Goal: Transaction & Acquisition: Purchase product/service

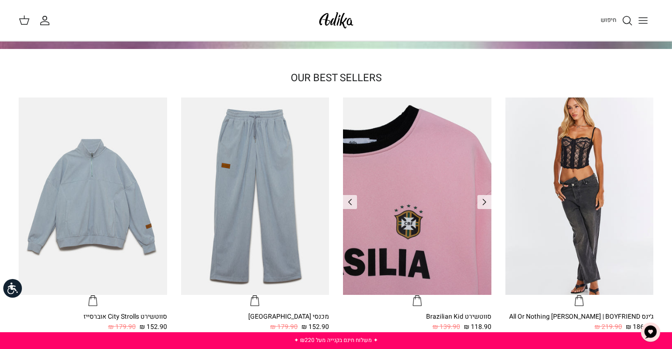
click at [410, 218] on img "סווטשירט Brazilian Kid" at bounding box center [417, 195] width 148 height 197
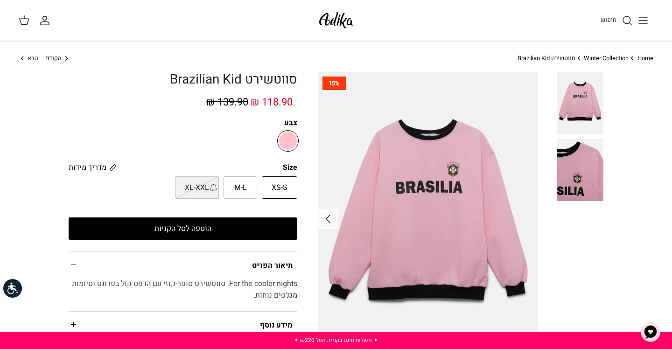
drag, startPoint x: 211, startPoint y: 231, endPoint x: 184, endPoint y: 217, distance: 30.3
click at [184, 217] on div "סווטשירט Brazilian Kid 118.90 ₪ 139.90 ₪ צבע Size מדריך מידות מידות Adika מידה …" at bounding box center [183, 241] width 229 height 339
click at [214, 232] on button "הוספה לסל הקניות" at bounding box center [183, 228] width 229 height 22
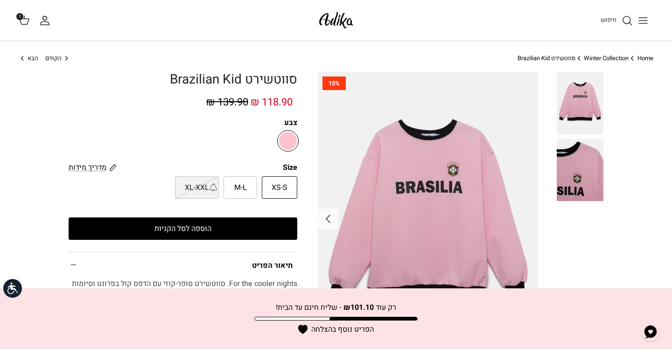
click at [21, 25] on icon at bounding box center [24, 19] width 11 height 11
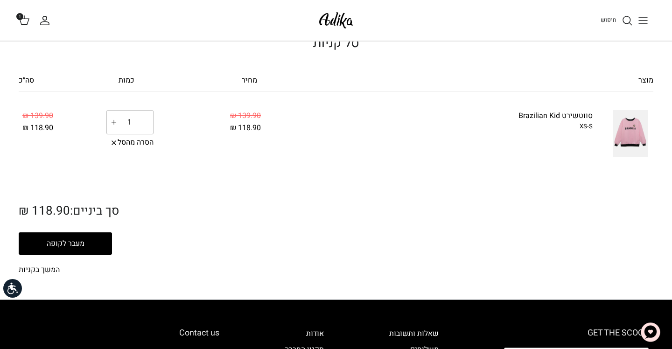
scroll to position [29, 0]
drag, startPoint x: 87, startPoint y: 245, endPoint x: 113, endPoint y: 222, distance: 35.0
click at [110, 222] on div "סך ביניים: 118.90 ₪ עדכון הסל או מעבר לקופה המשך בקניות" at bounding box center [167, 240] width 324 height 72
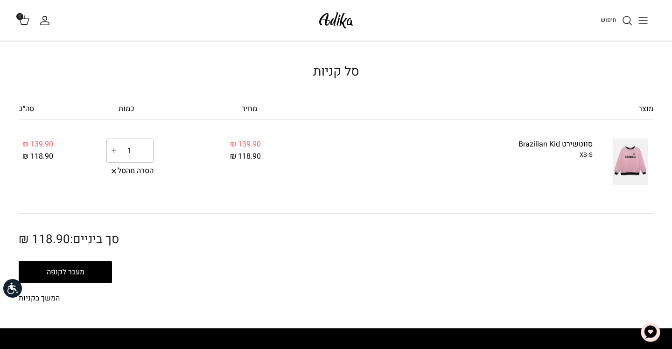
scroll to position [0, 0]
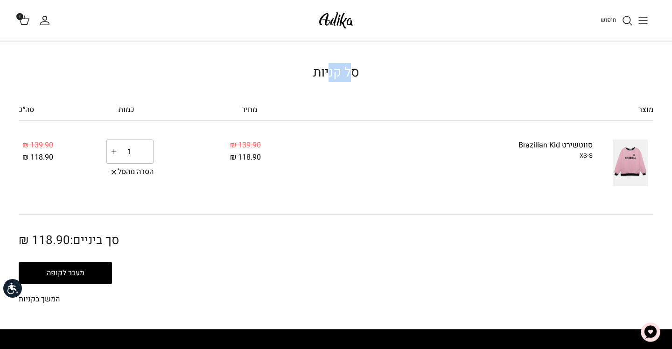
drag, startPoint x: 328, startPoint y: 74, endPoint x: 354, endPoint y: 75, distance: 25.7
click at [354, 75] on h1 "סל קניות" at bounding box center [336, 73] width 634 height 16
